Goal: Find specific page/section: Find specific page/section

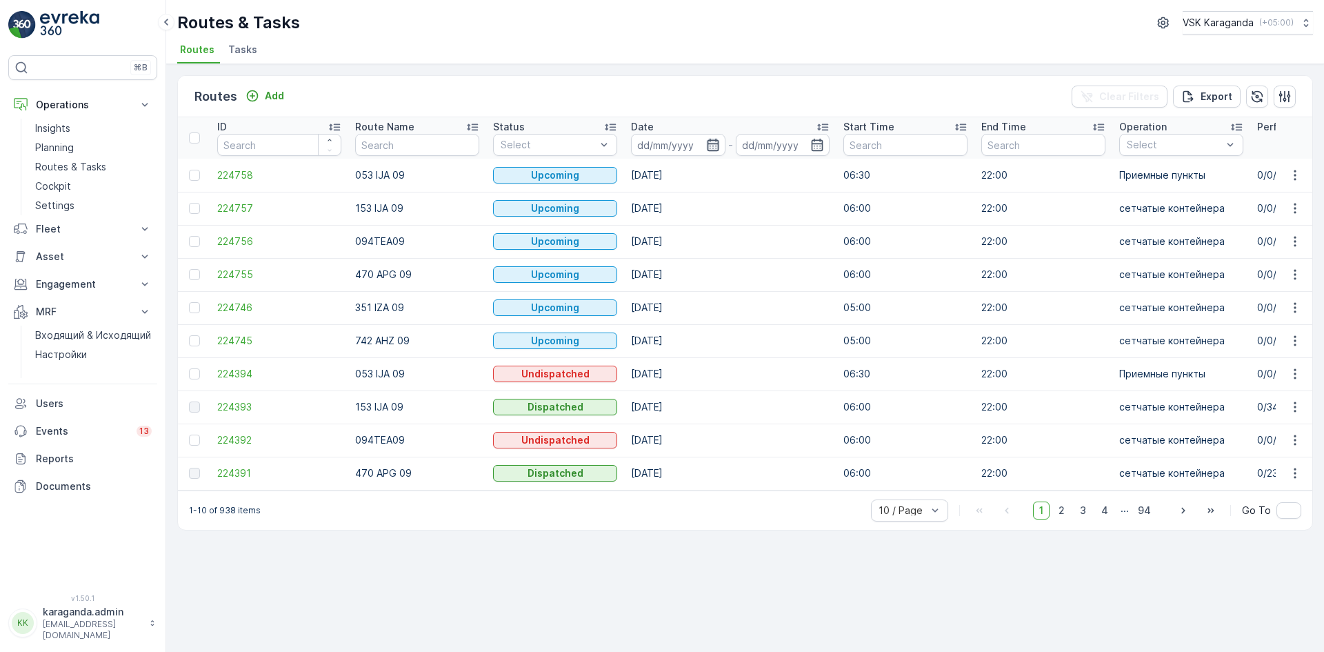
click at [717, 144] on icon "button" at bounding box center [713, 145] width 12 height 12
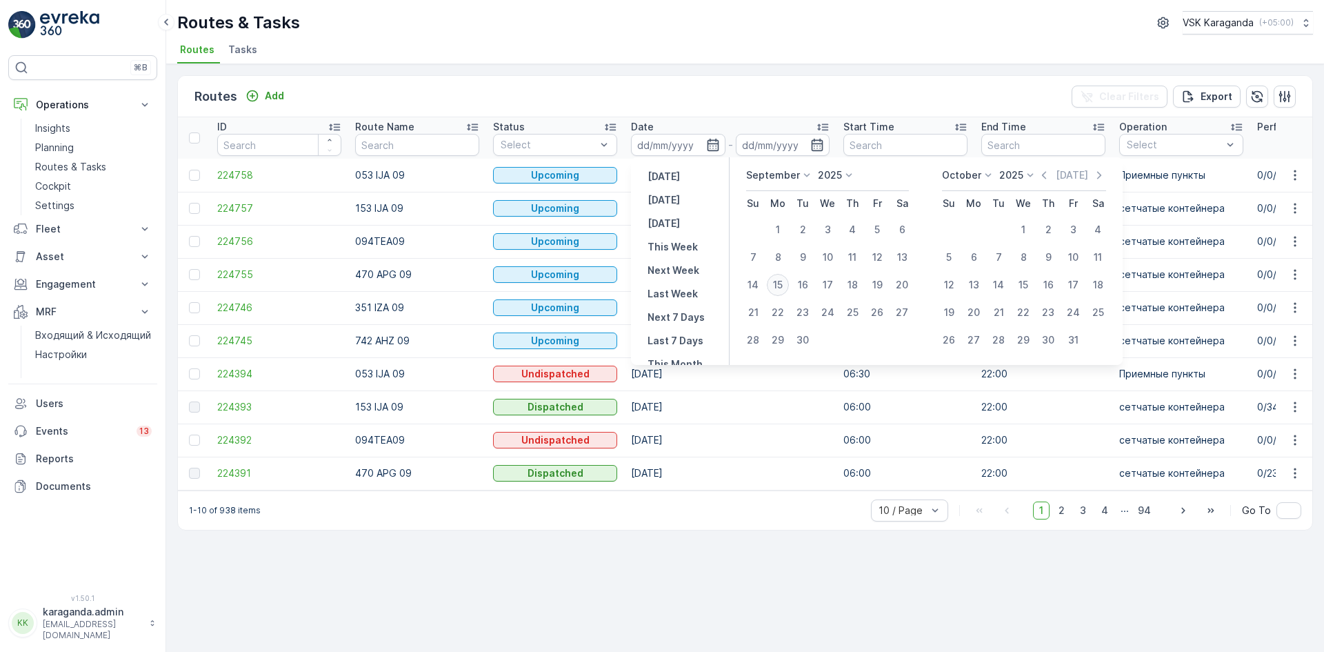
click at [786, 286] on div "15" at bounding box center [778, 285] width 22 height 22
type input "[DATE]"
click at [786, 286] on div "15" at bounding box center [778, 285] width 22 height 22
type input "[DATE]"
click at [786, 286] on div "15" at bounding box center [778, 285] width 22 height 22
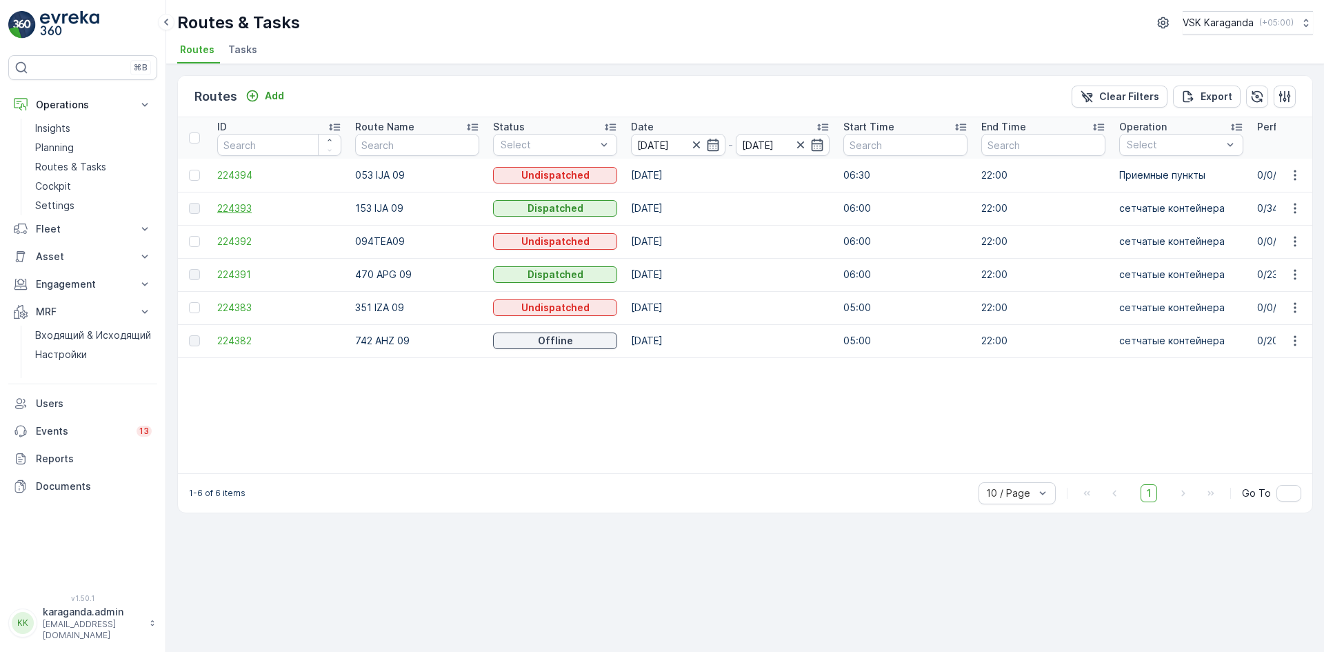
click at [232, 208] on span "224393" at bounding box center [279, 208] width 124 height 14
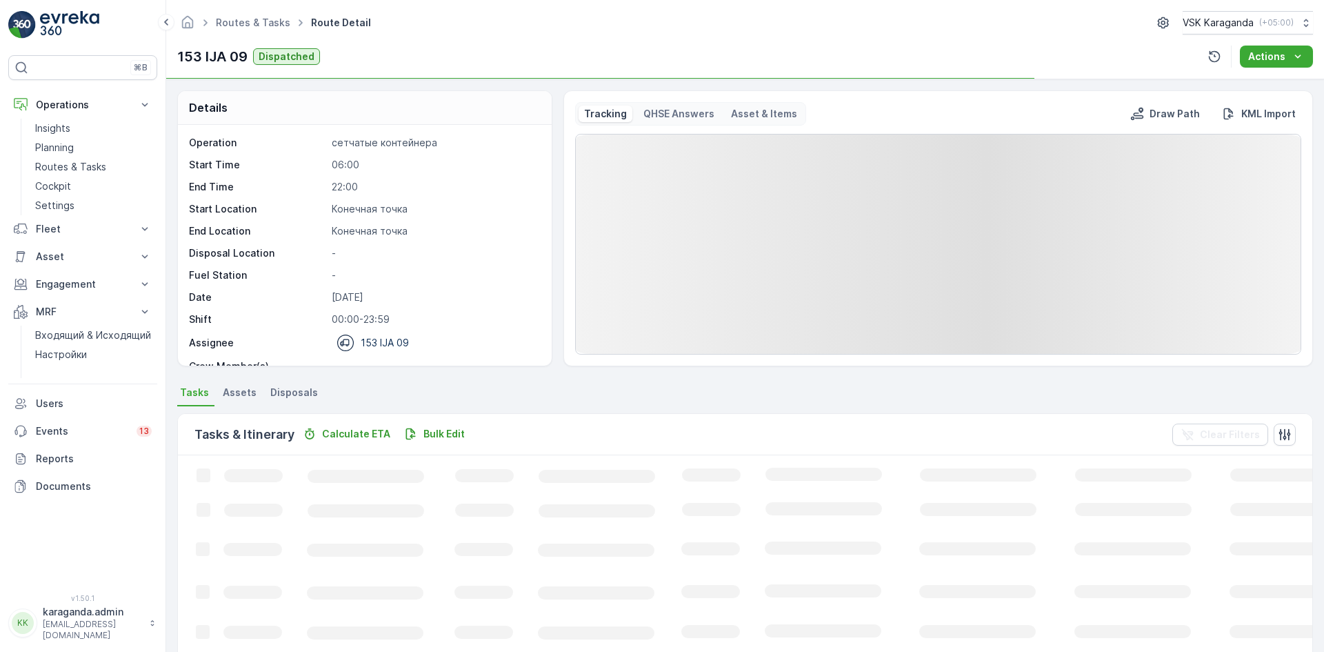
click at [286, 395] on span "Disposals" at bounding box center [294, 393] width 48 height 14
